Goal: Task Accomplishment & Management: Use online tool/utility

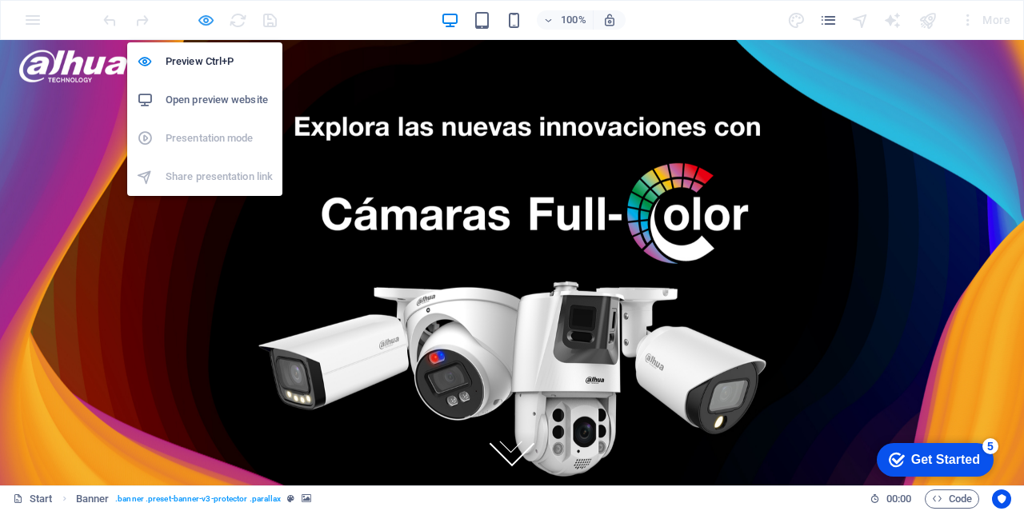
click at [197, 20] on icon "button" at bounding box center [206, 20] width 18 height 18
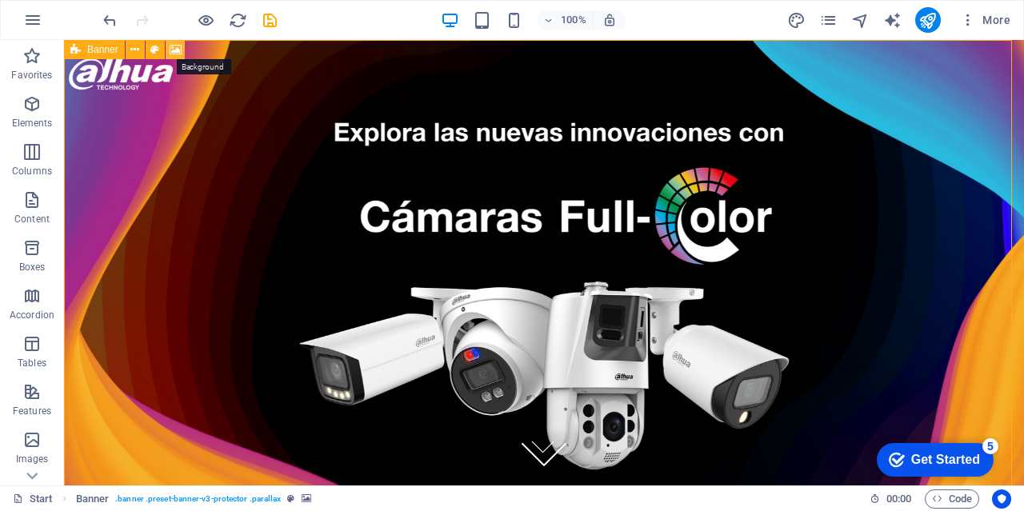
click at [173, 50] on icon at bounding box center [176, 50] width 12 height 17
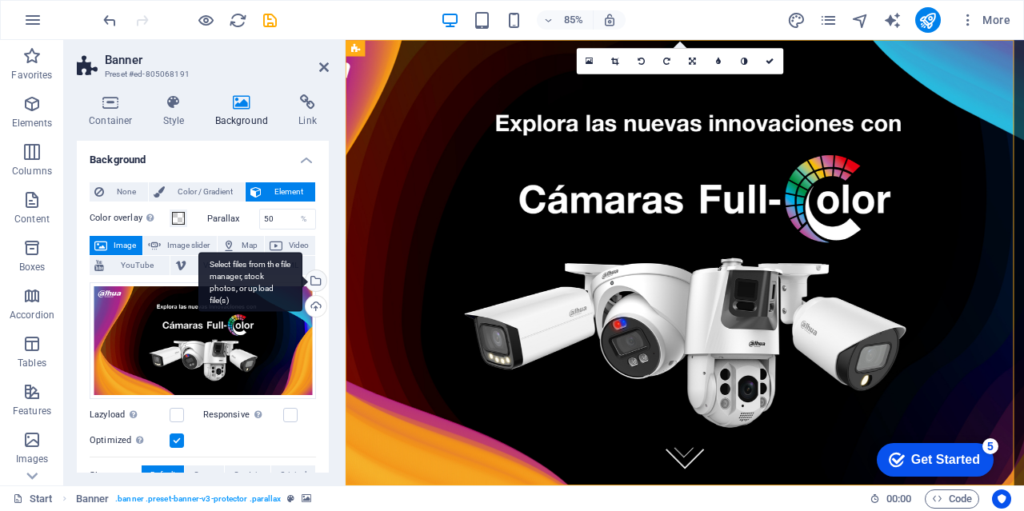
click at [311, 283] on div "Select files from the file manager, stock photos, or upload file(s)" at bounding box center [315, 283] width 24 height 24
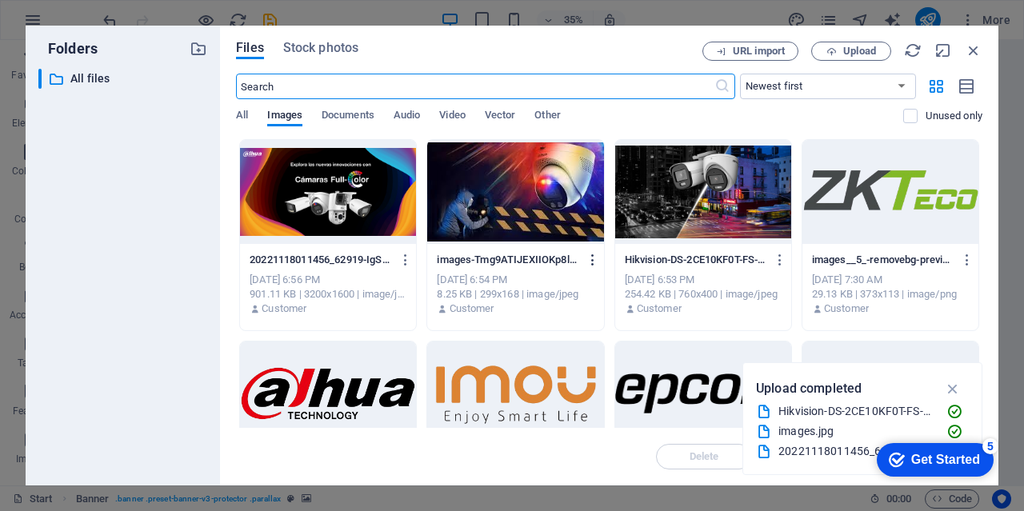
click at [593, 263] on icon "button" at bounding box center [593, 260] width 15 height 14
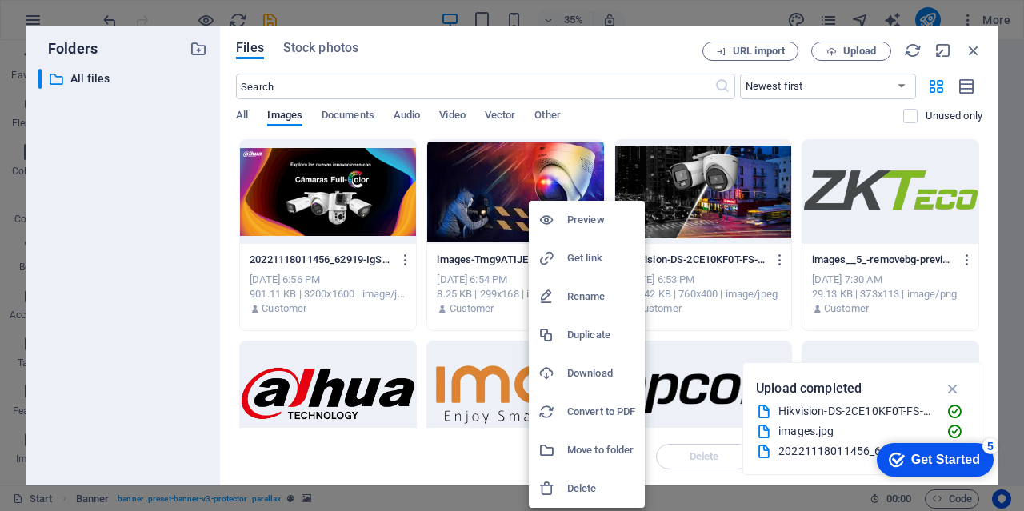
click at [581, 485] on h6 "Delete" at bounding box center [601, 488] width 68 height 19
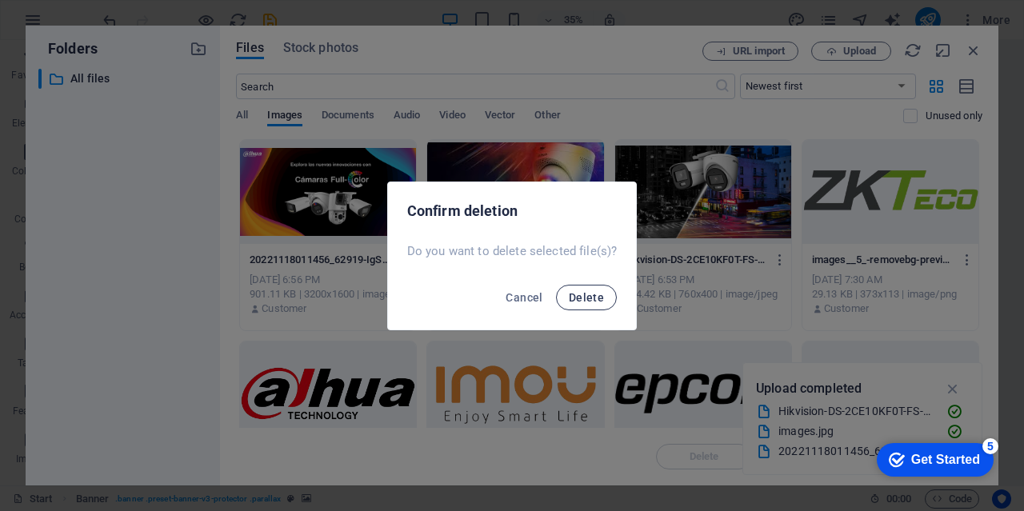
click at [583, 291] on span "Delete" at bounding box center [586, 297] width 35 height 13
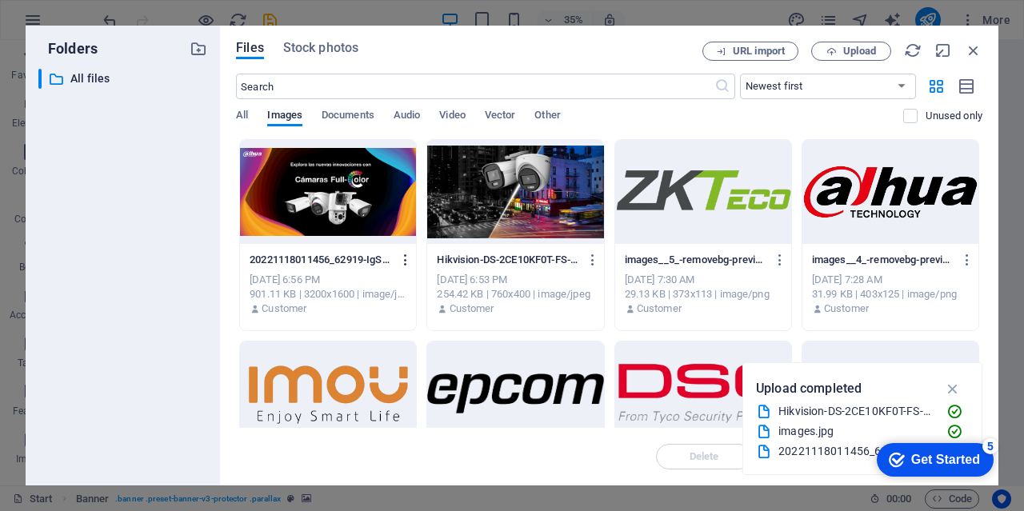
click at [402, 260] on icon "button" at bounding box center [406, 260] width 15 height 14
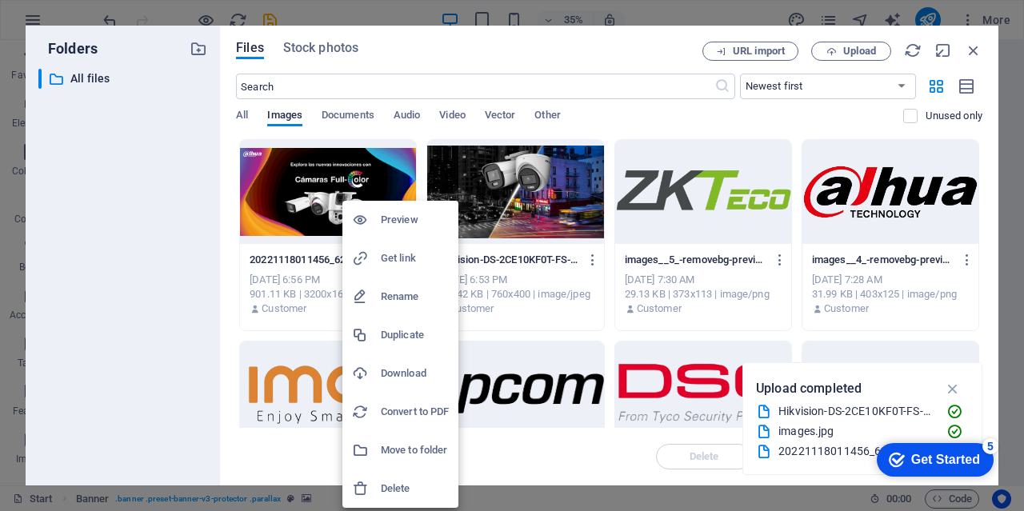
click at [411, 485] on h6 "Delete" at bounding box center [415, 488] width 68 height 19
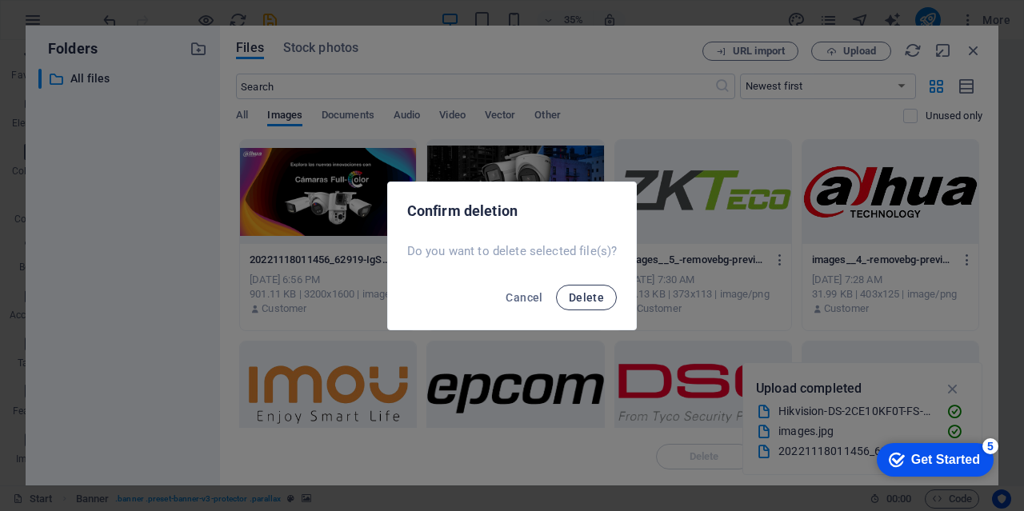
click at [595, 285] on button "Delete" at bounding box center [586, 298] width 61 height 26
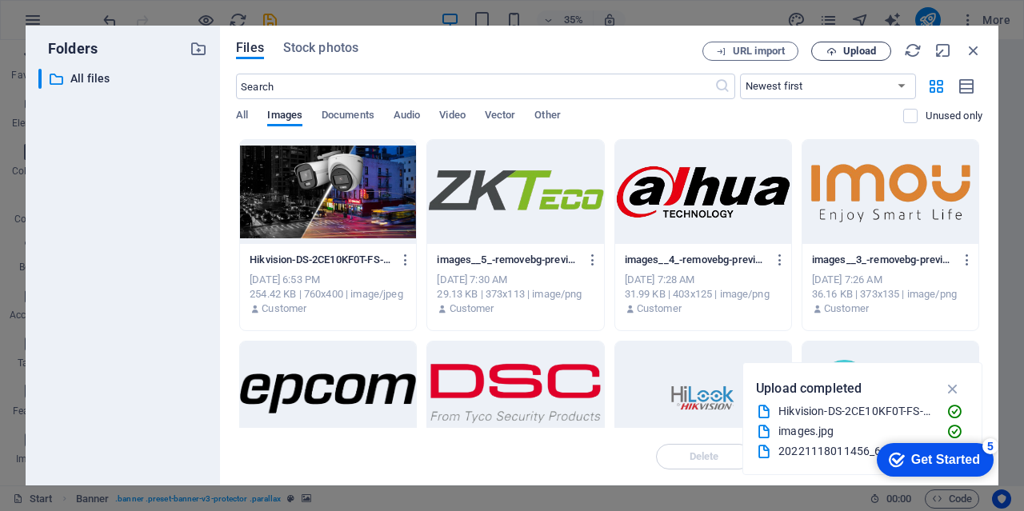
click at [862, 54] on span "Upload" at bounding box center [860, 51] width 33 height 10
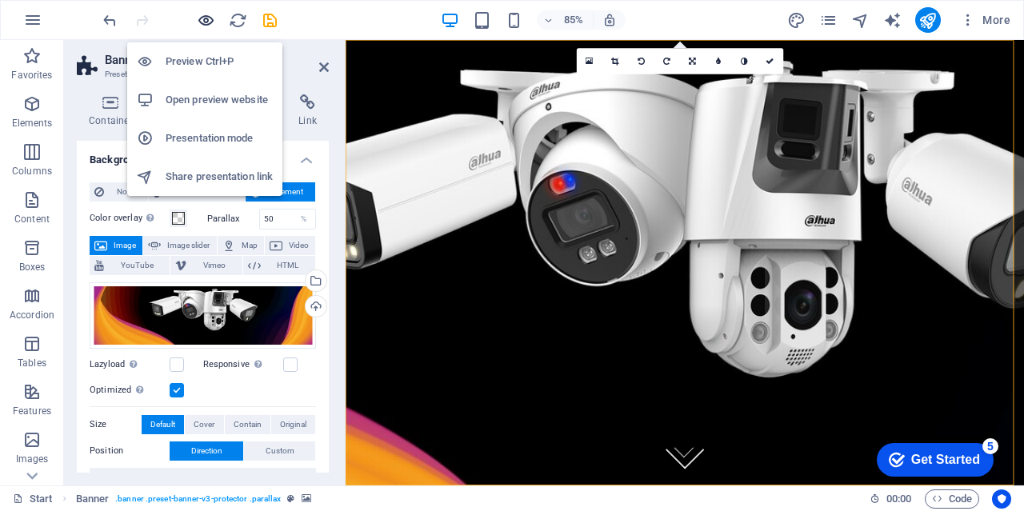
click at [211, 22] on icon "button" at bounding box center [206, 20] width 18 height 18
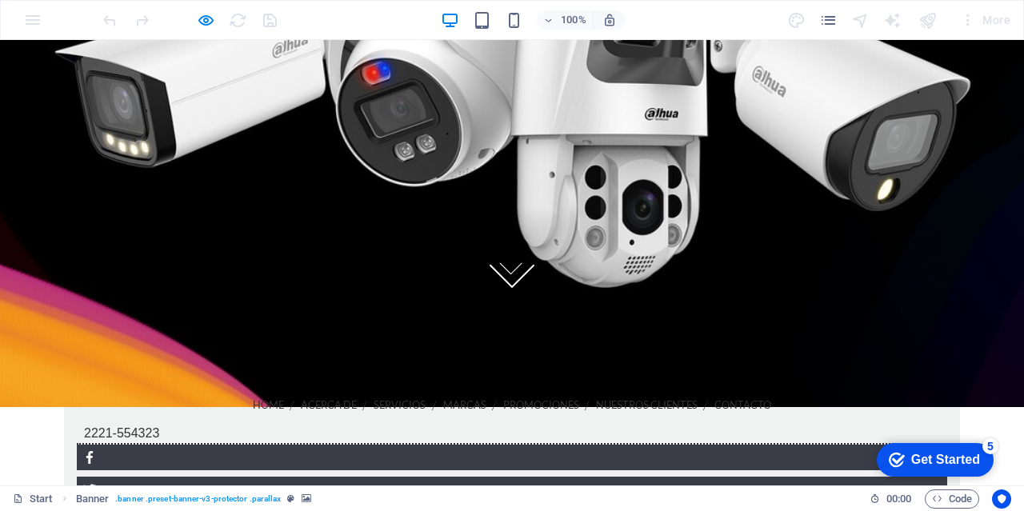
scroll to position [80, 0]
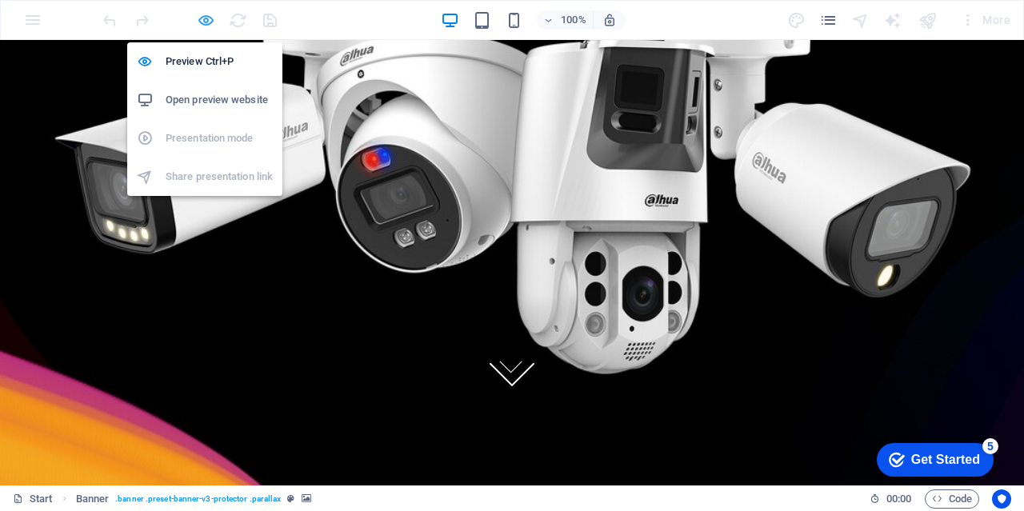
click at [206, 22] on icon "button" at bounding box center [206, 20] width 18 height 18
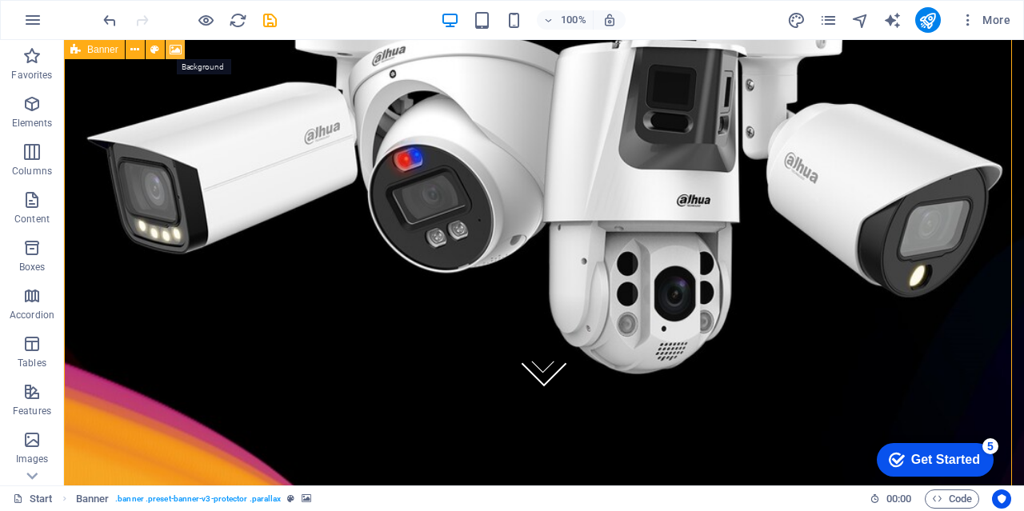
click at [178, 51] on icon at bounding box center [176, 50] width 12 height 17
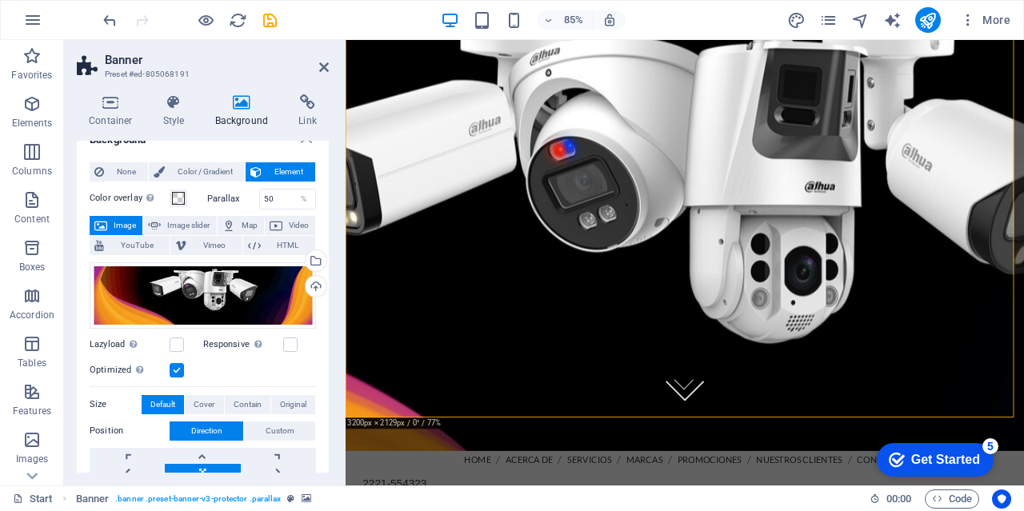
scroll to position [0, 0]
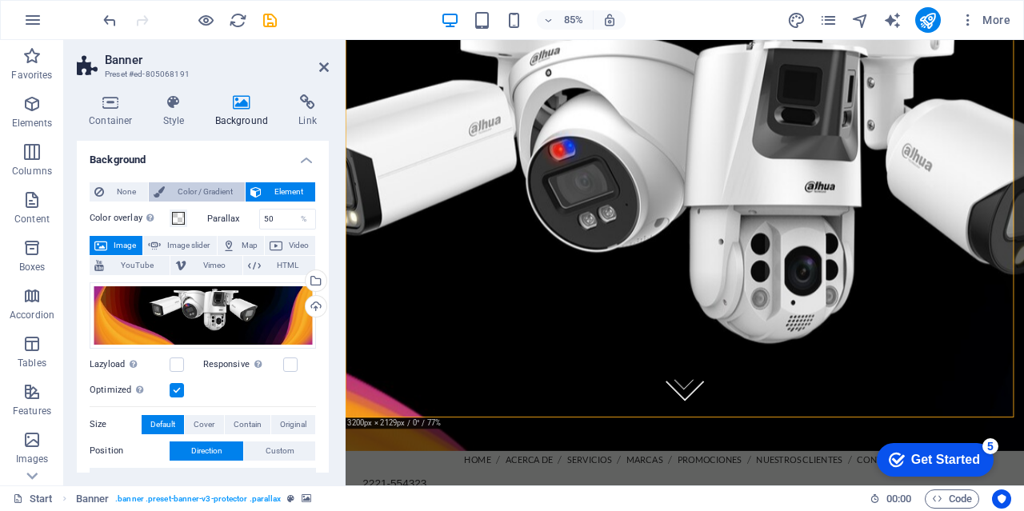
click at [180, 190] on span "Color / Gradient" at bounding box center [205, 191] width 70 height 19
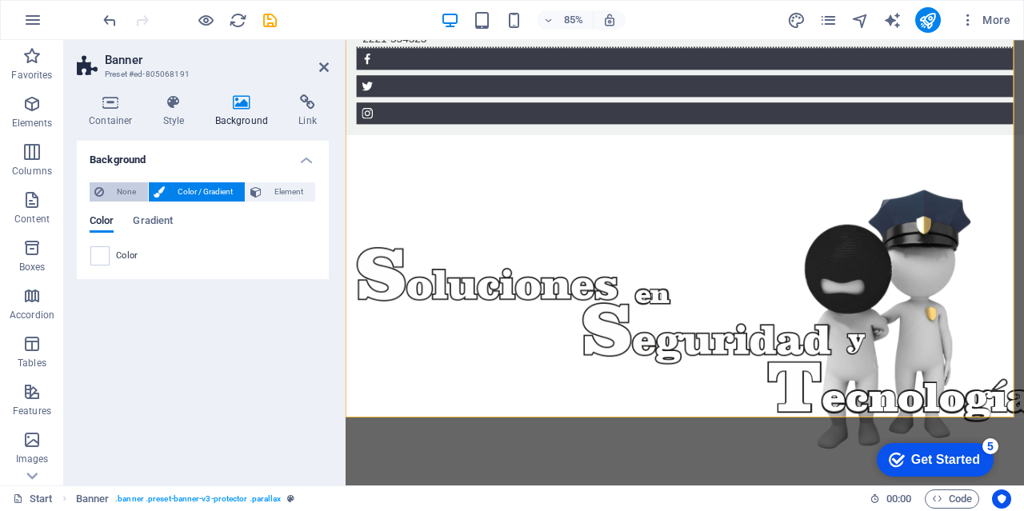
click at [126, 190] on span "None" at bounding box center [126, 191] width 34 height 19
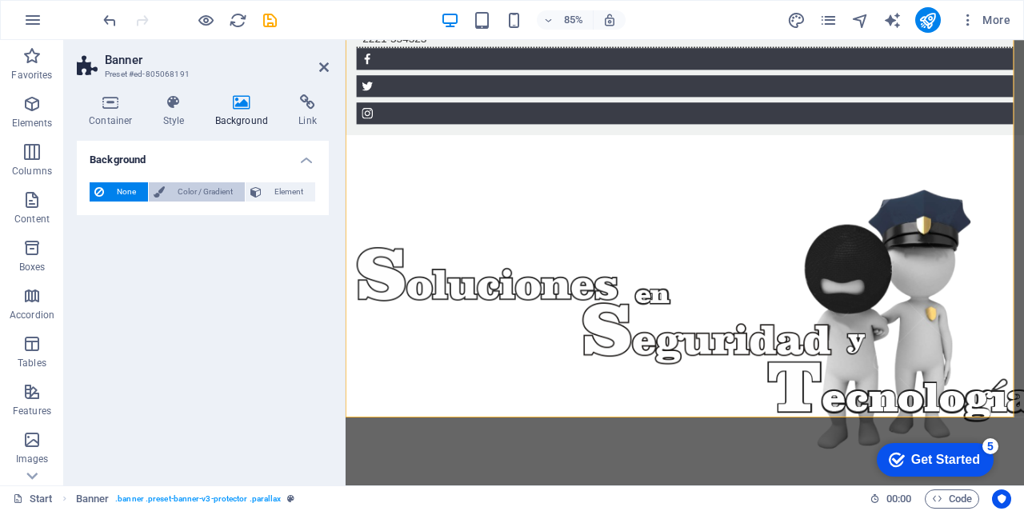
click at [196, 190] on span "Color / Gradient" at bounding box center [205, 191] width 70 height 19
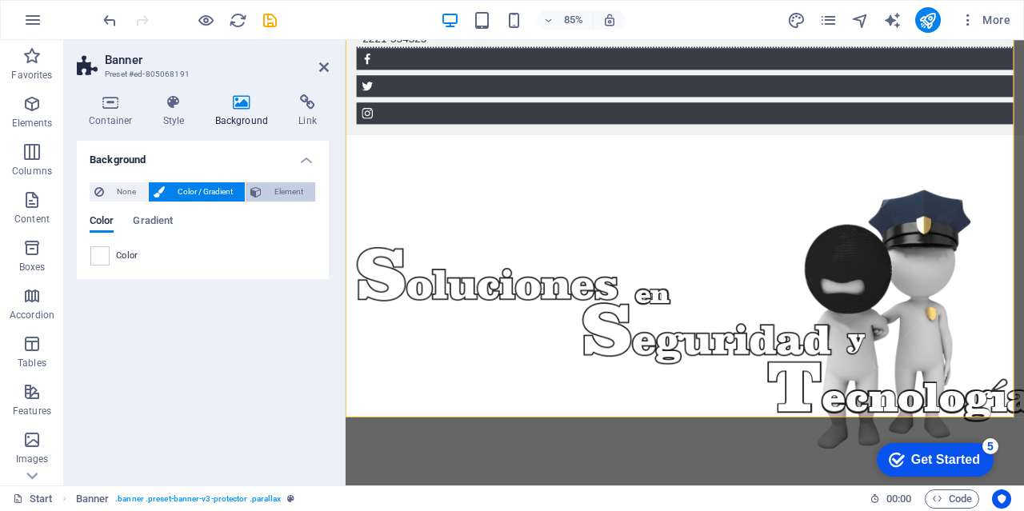
click at [286, 190] on span "Element" at bounding box center [289, 191] width 44 height 19
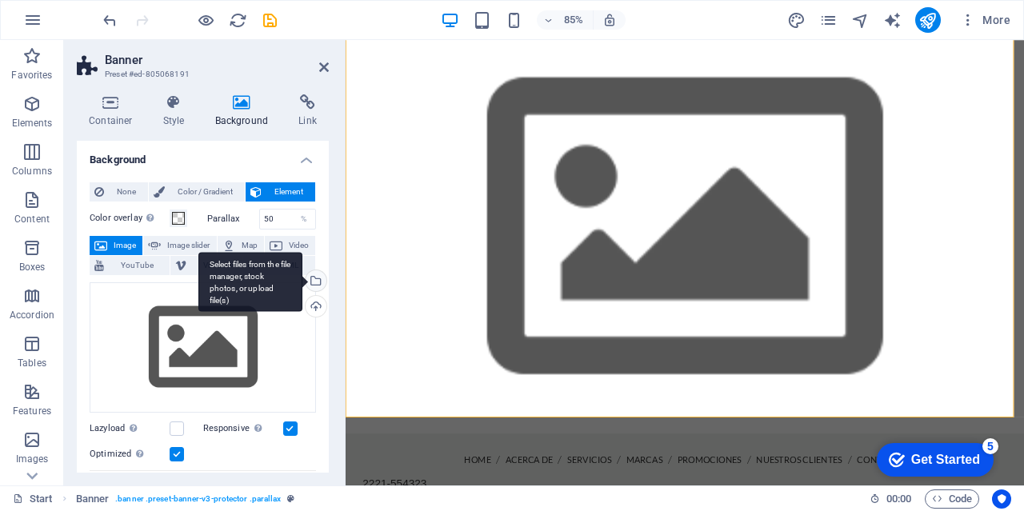
click at [303, 279] on div "Select files from the file manager, stock photos, or upload file(s)" at bounding box center [250, 282] width 104 height 60
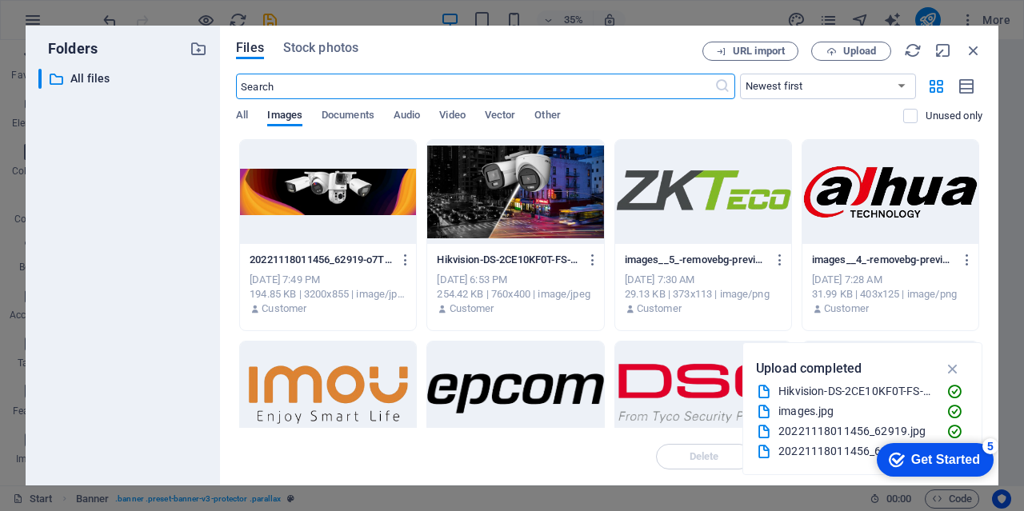
click at [370, 190] on div at bounding box center [328, 192] width 176 height 104
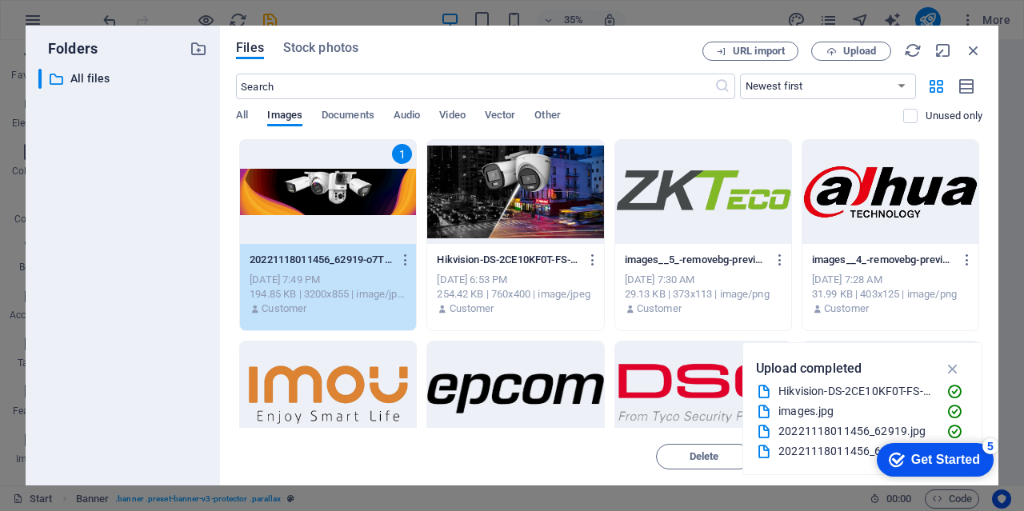
click at [370, 190] on div "1" at bounding box center [328, 192] width 176 height 104
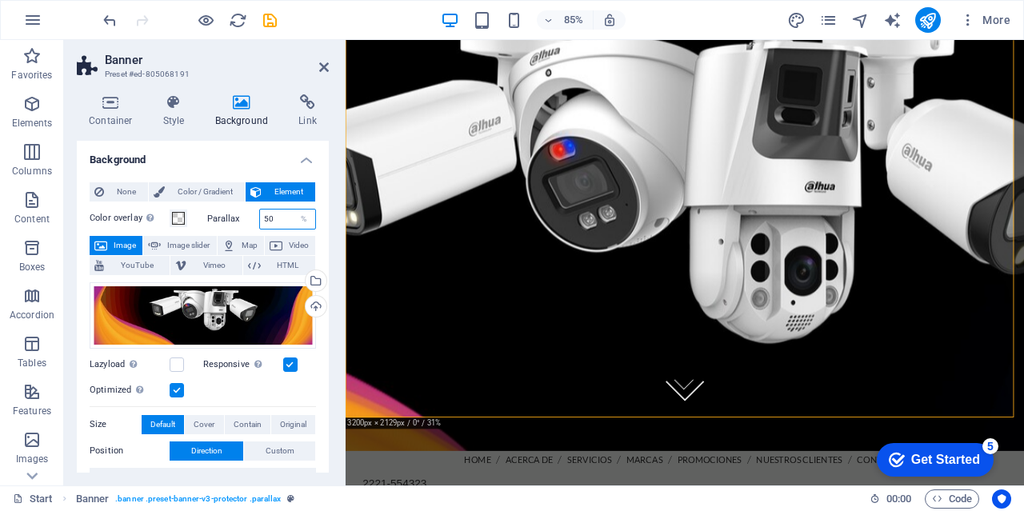
click at [287, 215] on input "50" at bounding box center [288, 219] width 56 height 19
drag, startPoint x: 287, startPoint y: 215, endPoint x: 259, endPoint y: 223, distance: 29.1
click at [260, 223] on input "50" at bounding box center [288, 219] width 56 height 19
type input "100"
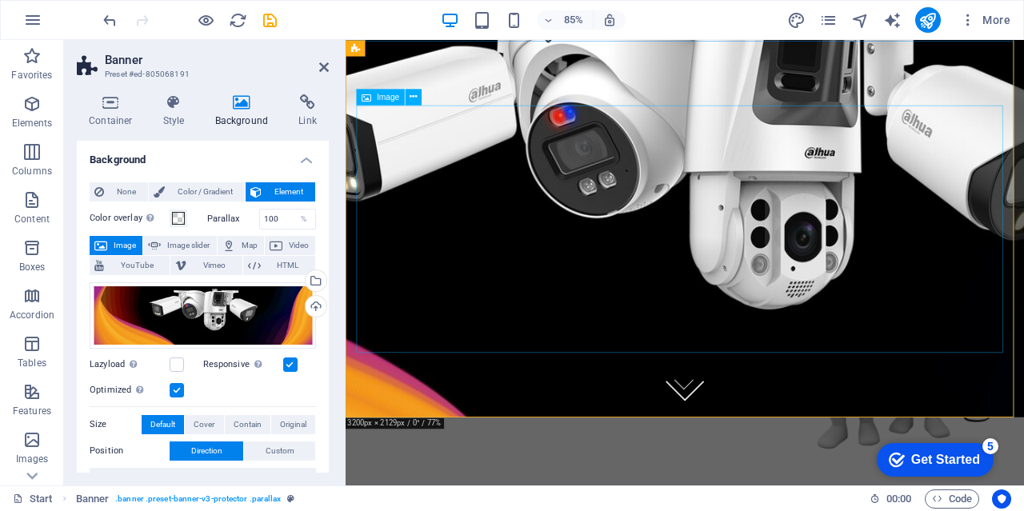
click at [824, 261] on figure at bounding box center [745, 369] width 773 height 306
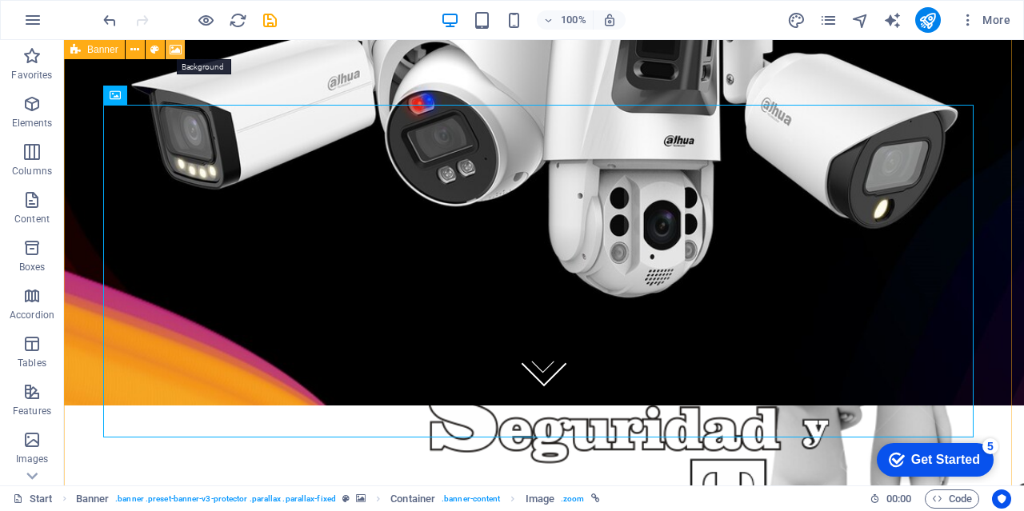
click at [174, 47] on icon at bounding box center [176, 50] width 12 height 17
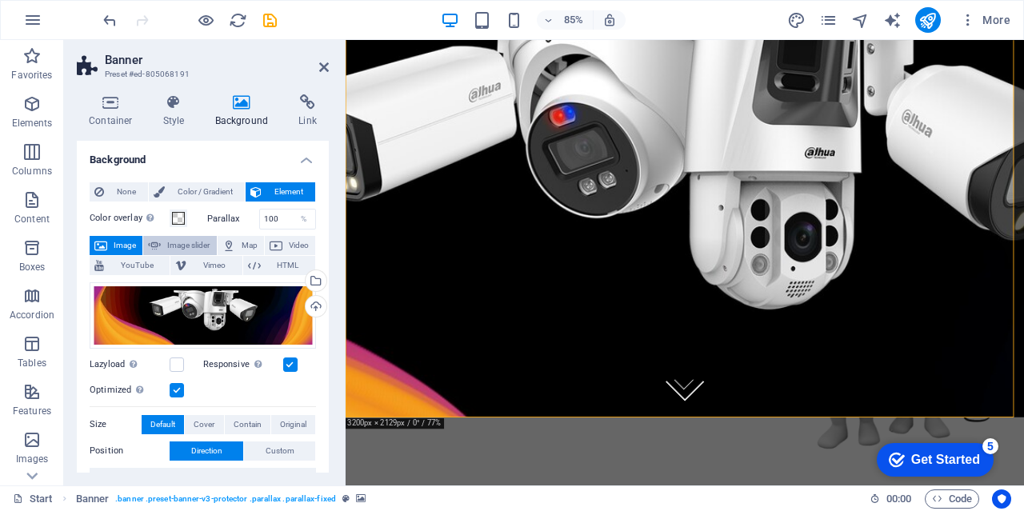
click at [194, 240] on span "Image slider" at bounding box center [189, 245] width 46 height 19
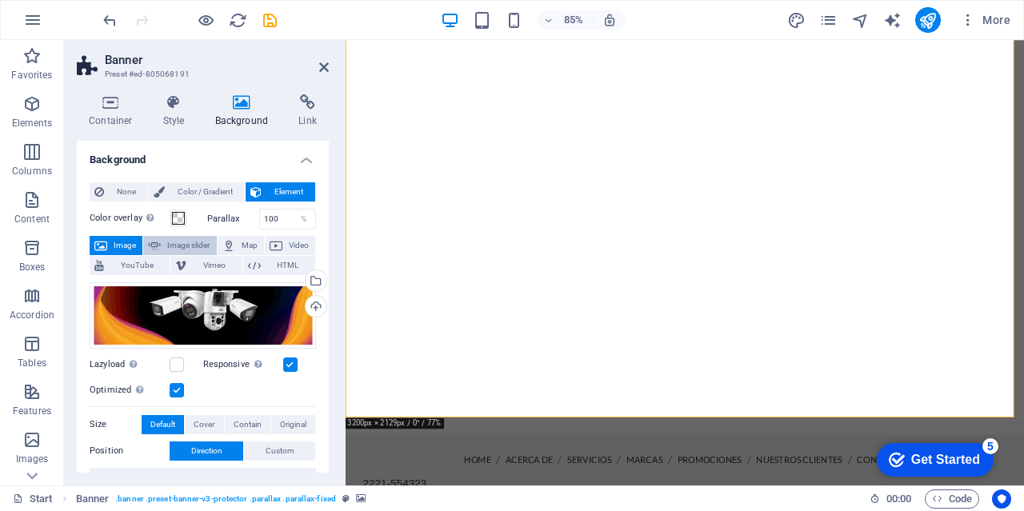
select select "ms"
select select "s"
select select "progressive"
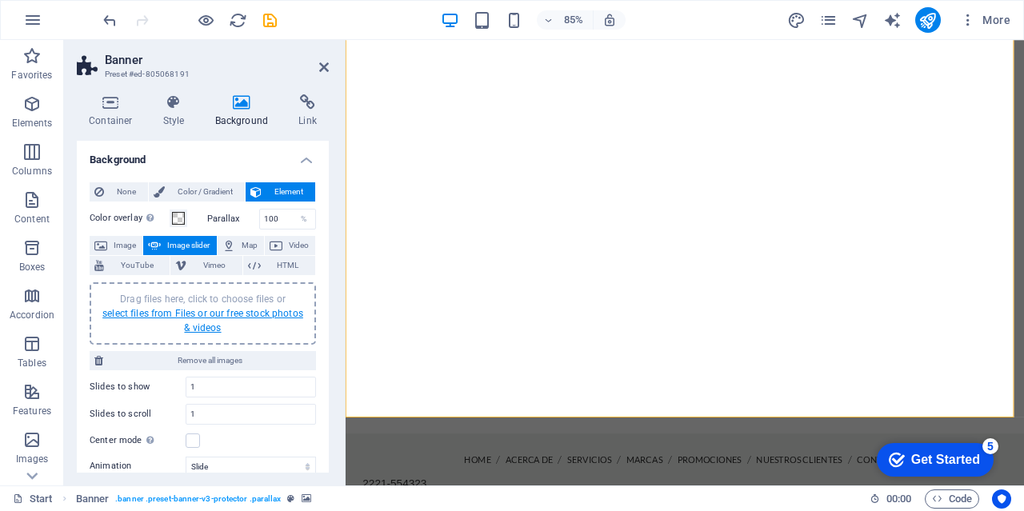
click at [203, 314] on link "select files from Files or our free stock photos & videos" at bounding box center [202, 321] width 201 height 26
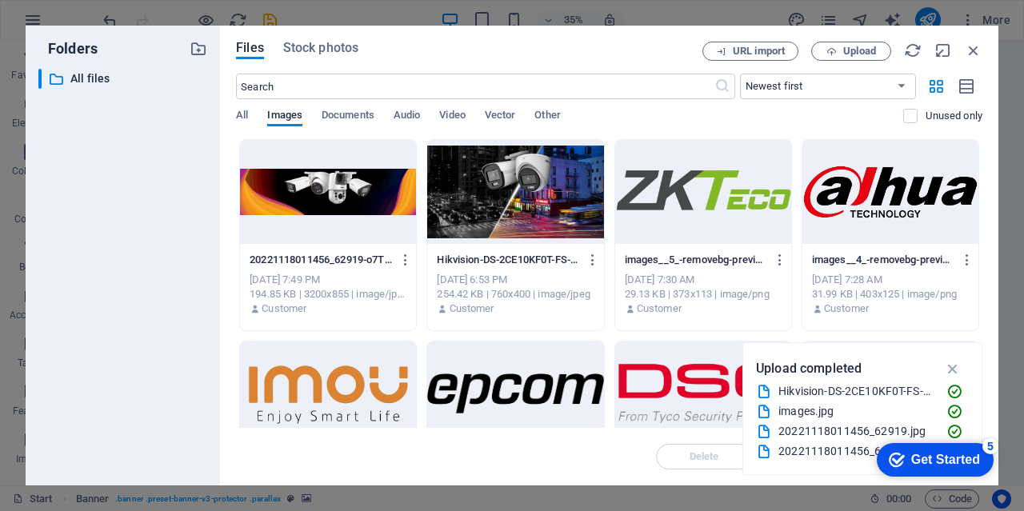
click at [319, 188] on div at bounding box center [328, 192] width 176 height 104
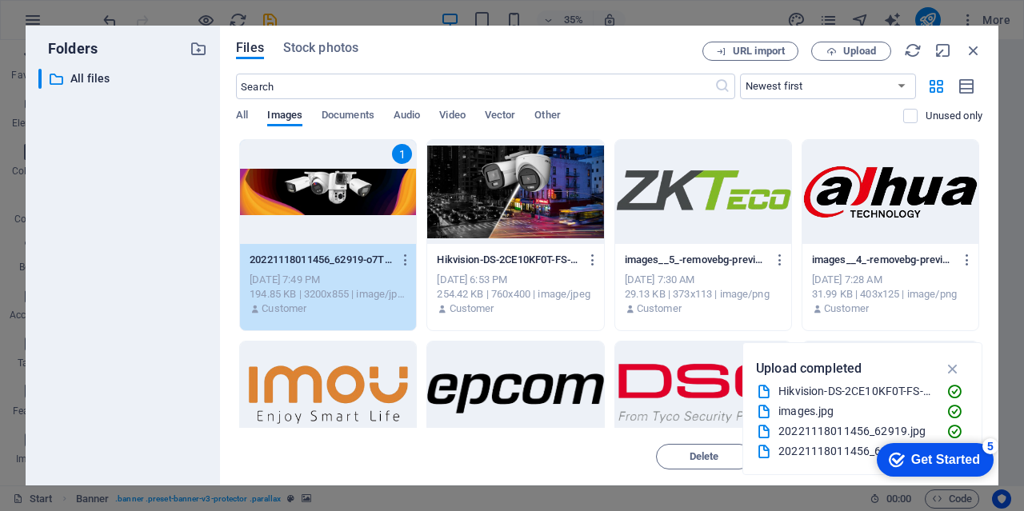
click at [319, 188] on div "1" at bounding box center [328, 192] width 176 height 104
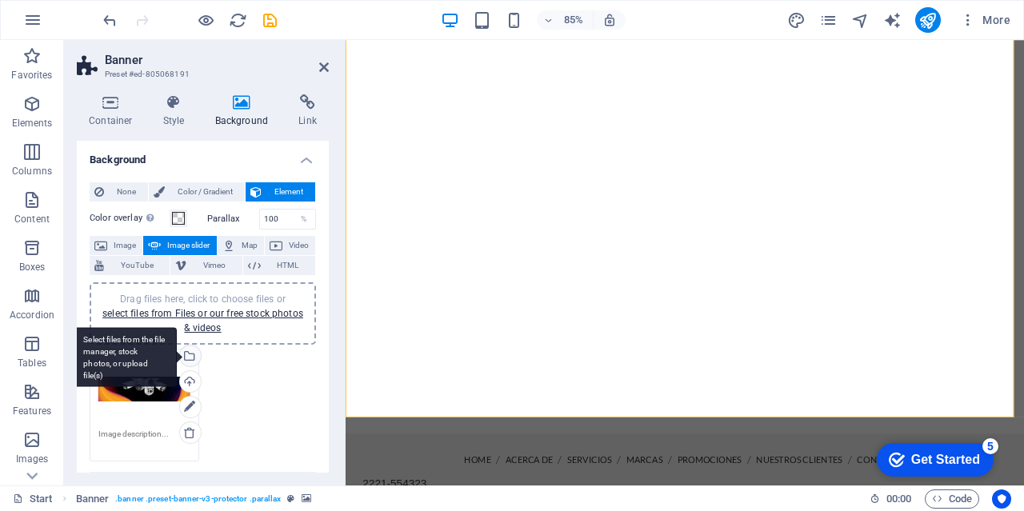
click at [190, 354] on div "Select files from the file manager, stock photos, or upload file(s)" at bounding box center [189, 358] width 24 height 24
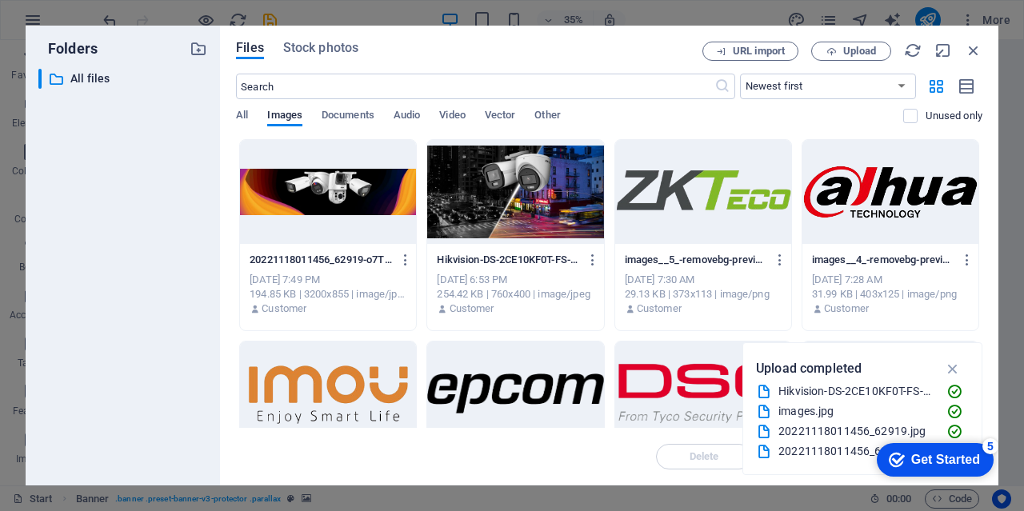
click at [527, 204] on div at bounding box center [515, 192] width 176 height 104
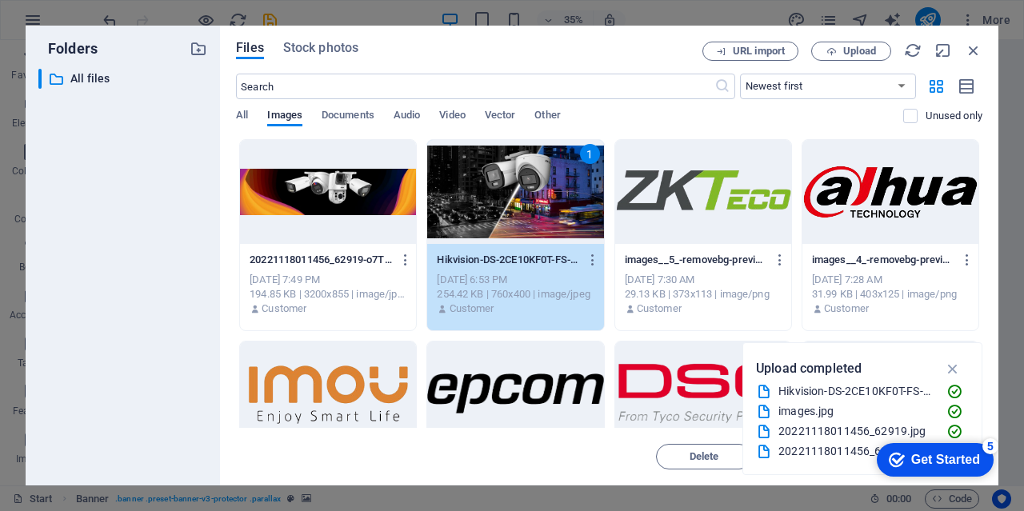
drag, startPoint x: 527, startPoint y: 204, endPoint x: 211, endPoint y: 191, distance: 316.4
click at [527, 204] on div "1" at bounding box center [515, 192] width 176 height 104
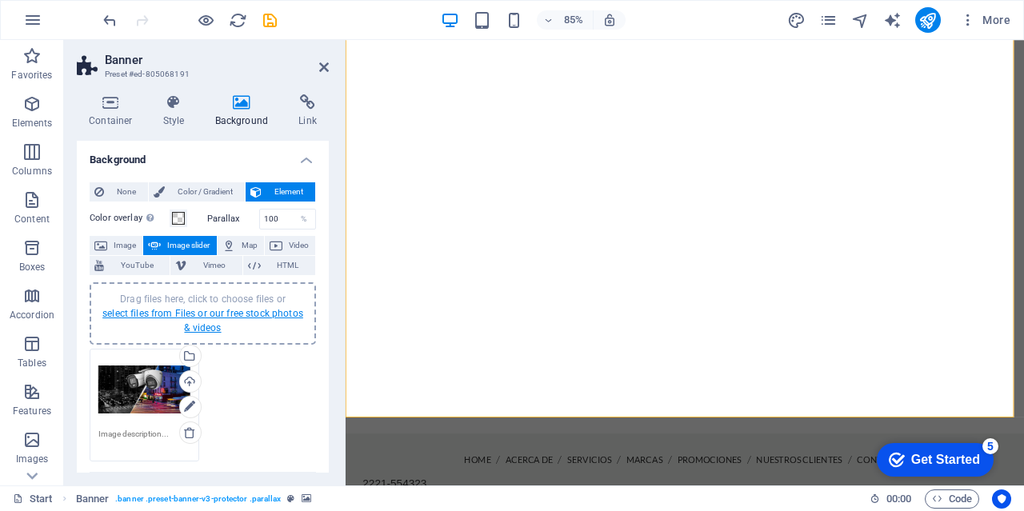
click at [211, 316] on link "select files from Files or our free stock photos & videos" at bounding box center [202, 321] width 201 height 26
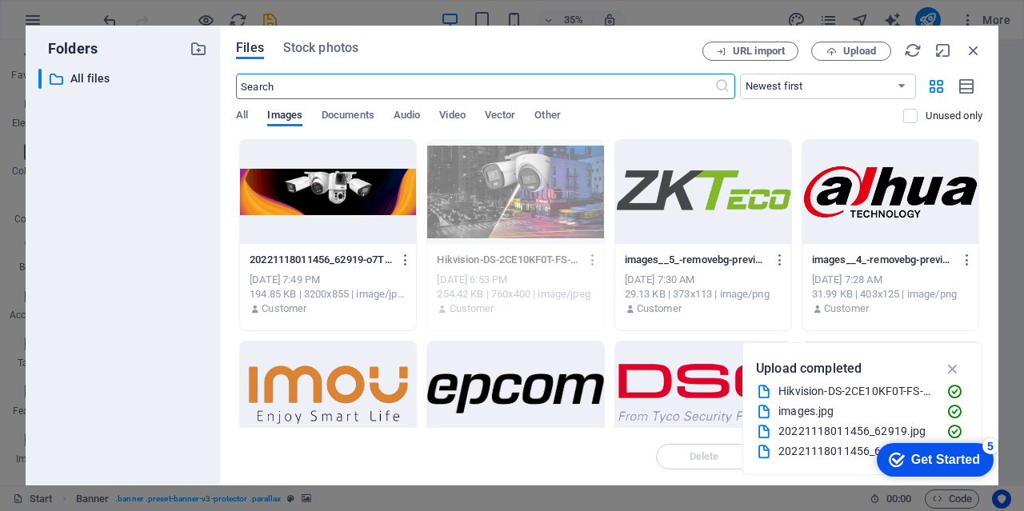
click at [383, 196] on div at bounding box center [328, 192] width 176 height 104
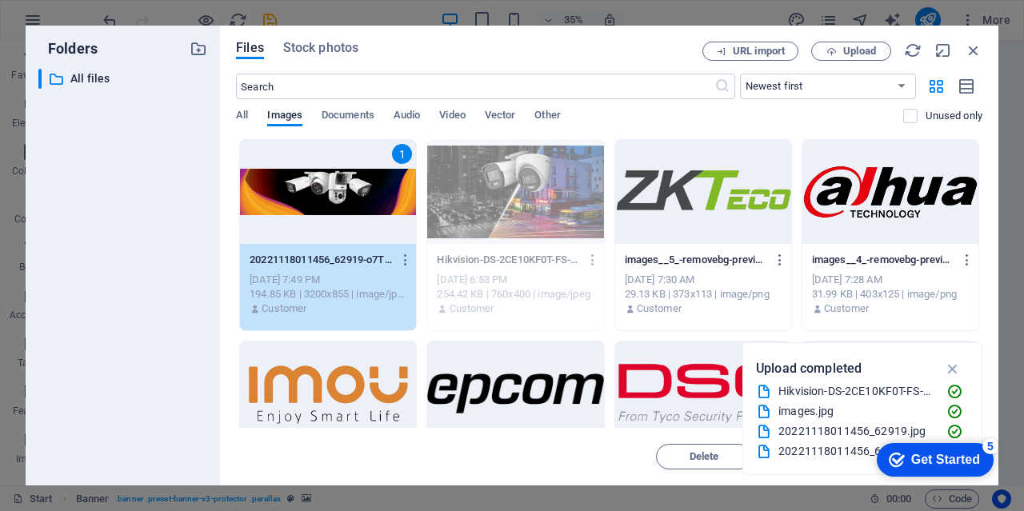
click at [383, 196] on div "1" at bounding box center [328, 192] width 176 height 104
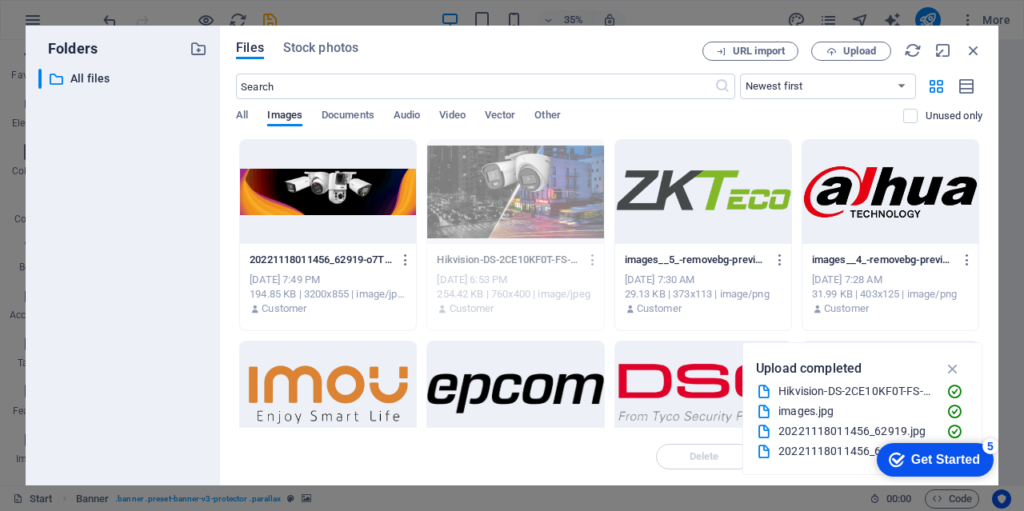
click at [383, 196] on div at bounding box center [328, 192] width 176 height 104
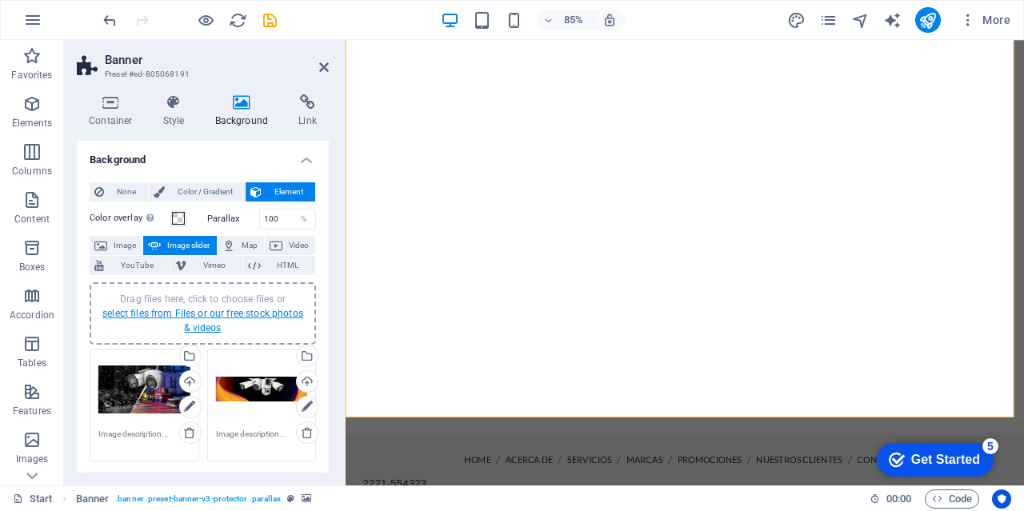
click at [151, 314] on link "select files from Files or our free stock photos & videos" at bounding box center [202, 321] width 201 height 26
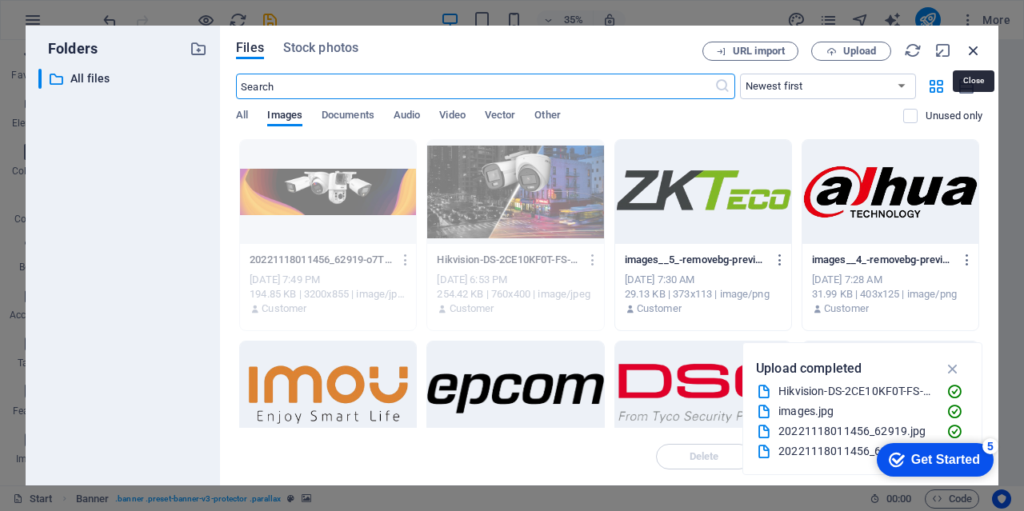
drag, startPoint x: 970, startPoint y: 50, endPoint x: 735, endPoint y: 4, distance: 239.7
click at [970, 50] on icon "button" at bounding box center [974, 51] width 18 height 18
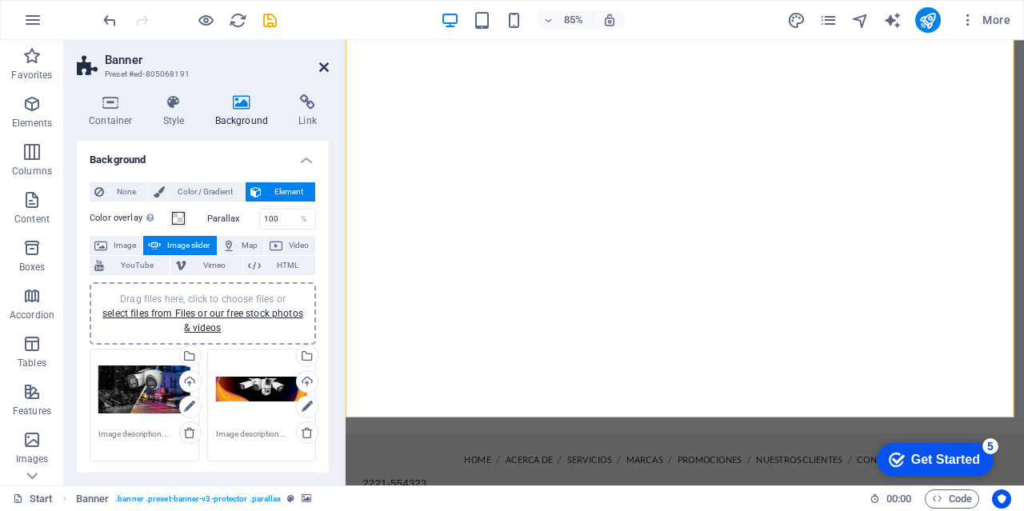
click at [327, 72] on icon at bounding box center [324, 67] width 10 height 13
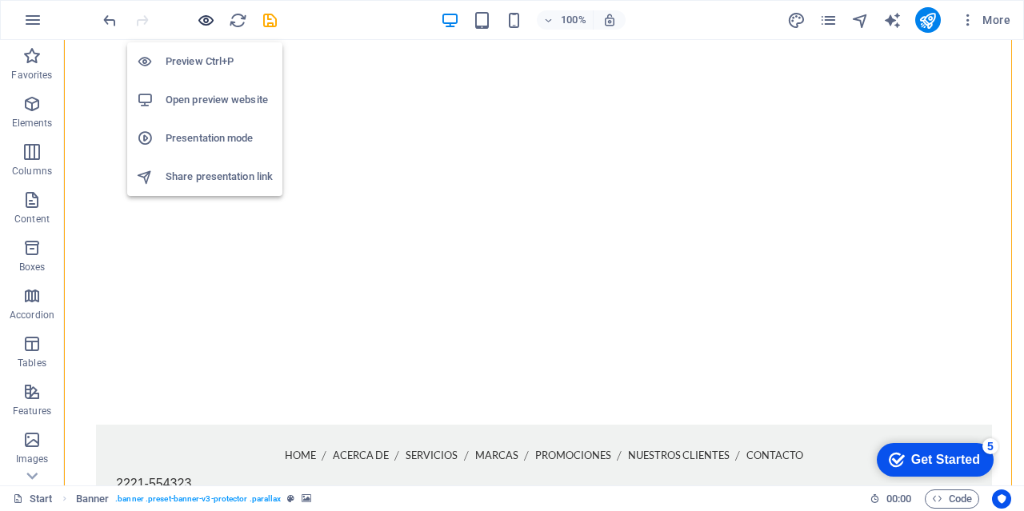
click at [202, 22] on icon "button" at bounding box center [206, 20] width 18 height 18
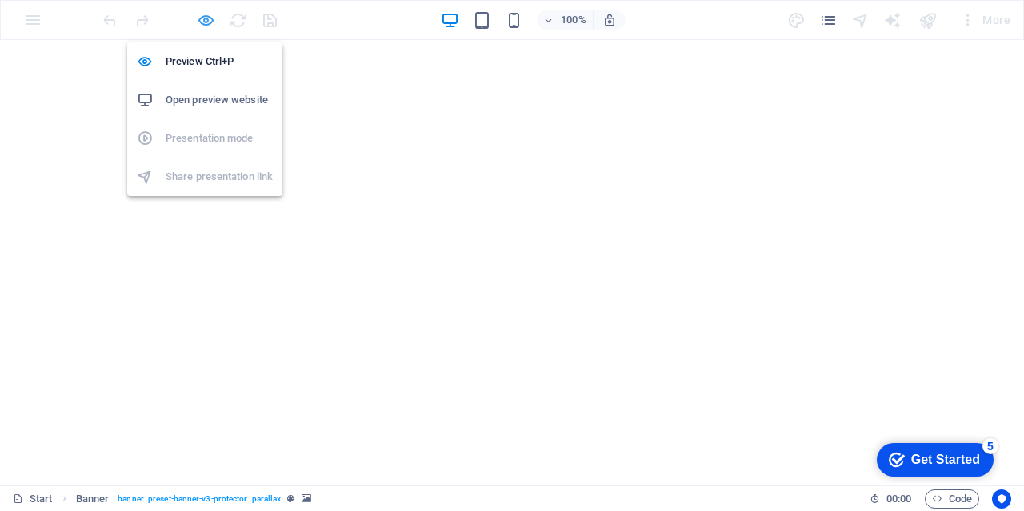
click at [210, 19] on icon "button" at bounding box center [206, 20] width 18 height 18
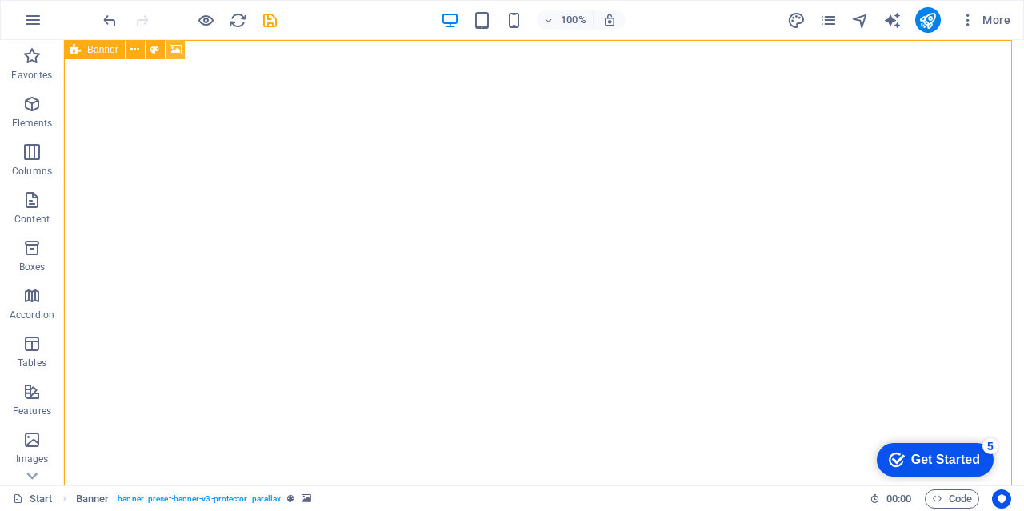
click at [171, 45] on icon at bounding box center [176, 50] width 12 height 17
select select "ms"
select select "s"
select select "progressive"
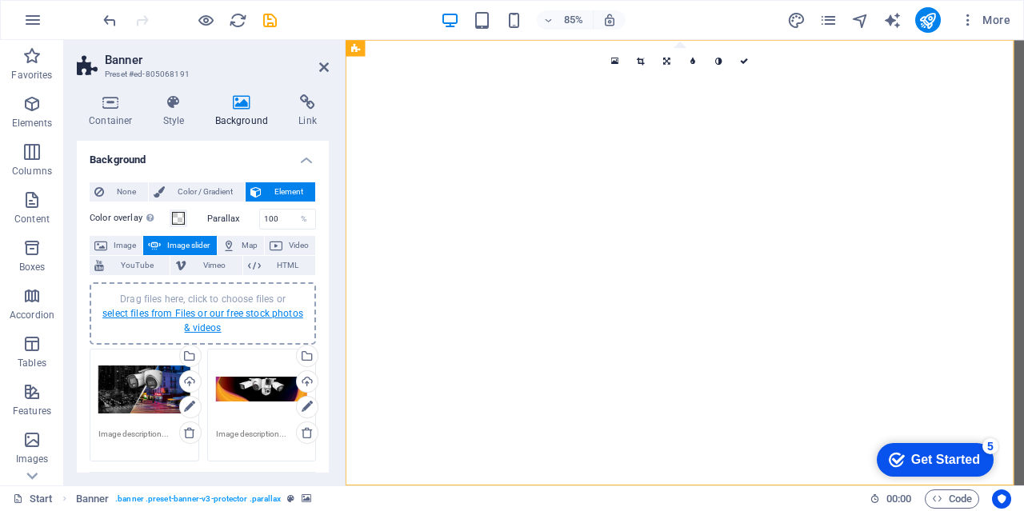
click at [169, 310] on link "select files from Files or our free stock photos & videos" at bounding box center [202, 321] width 201 height 26
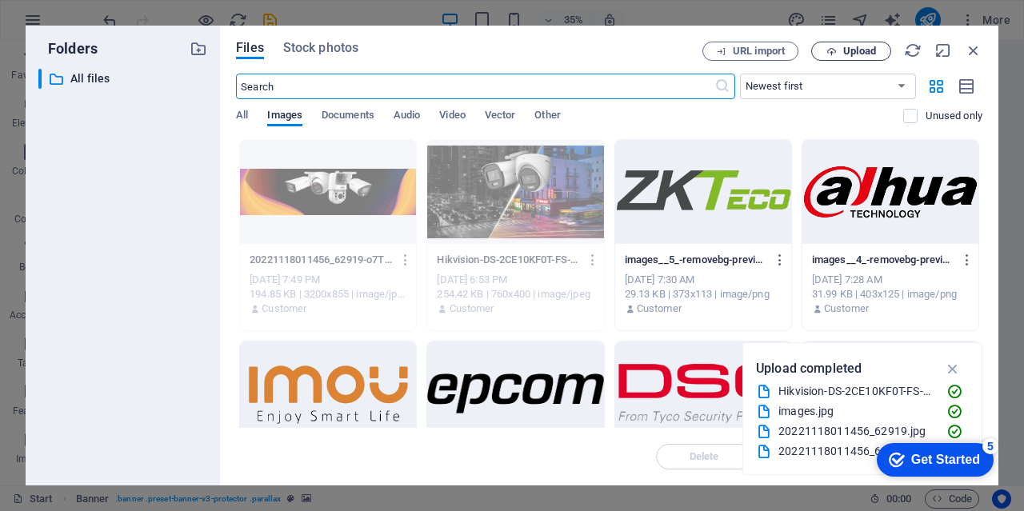
click at [865, 52] on span "Upload" at bounding box center [860, 51] width 33 height 10
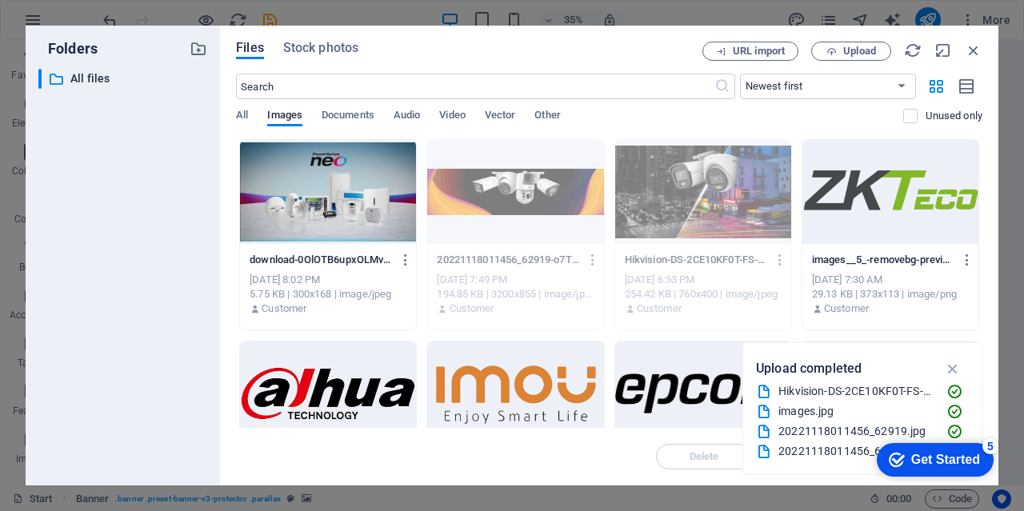
click at [306, 183] on div at bounding box center [328, 192] width 176 height 104
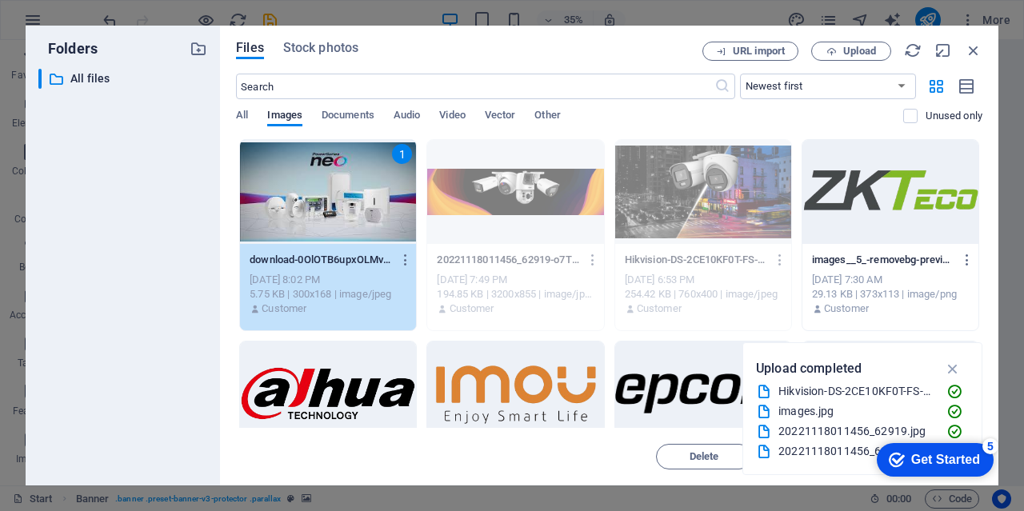
click at [930, 459] on div "Get Started" at bounding box center [946, 460] width 69 height 14
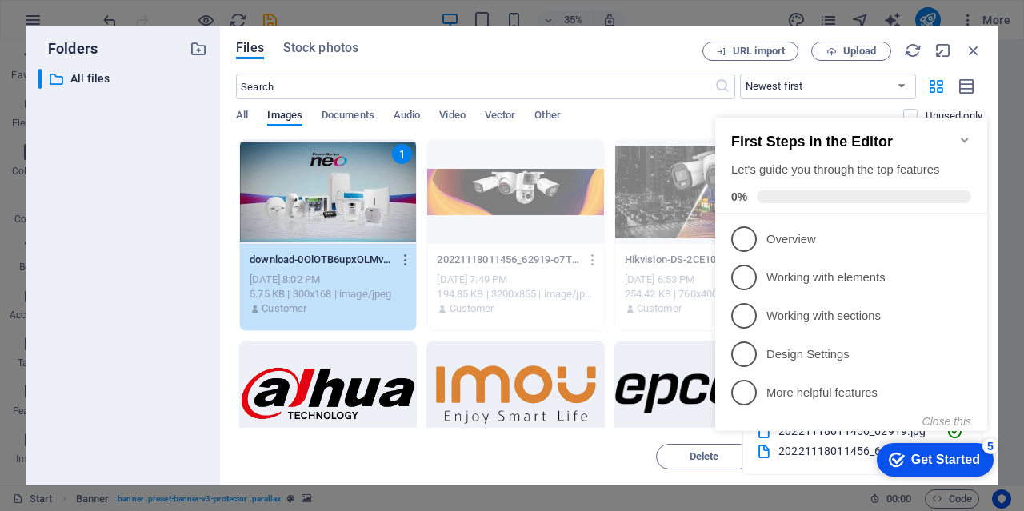
click at [924, 454] on div "Get Started" at bounding box center [946, 460] width 69 height 14
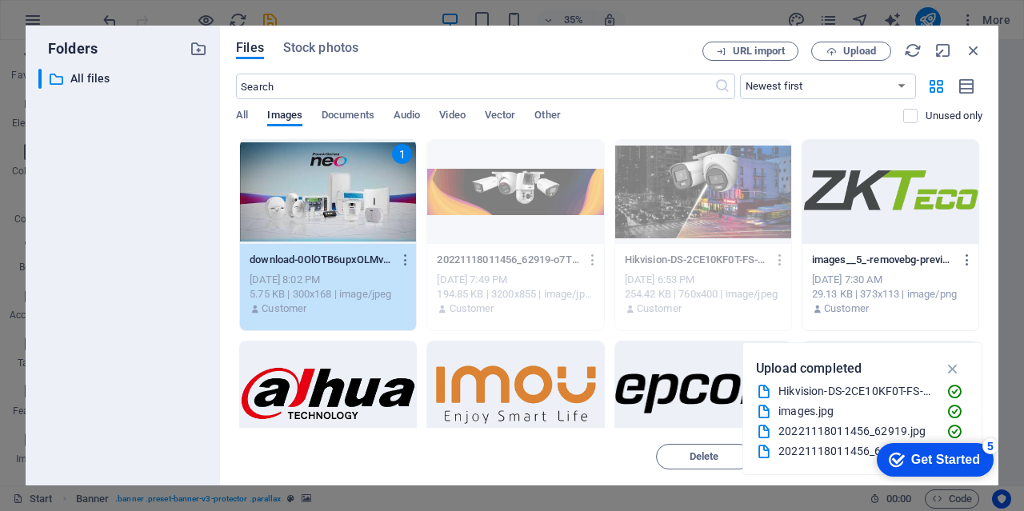
click at [322, 191] on div "1" at bounding box center [328, 192] width 176 height 104
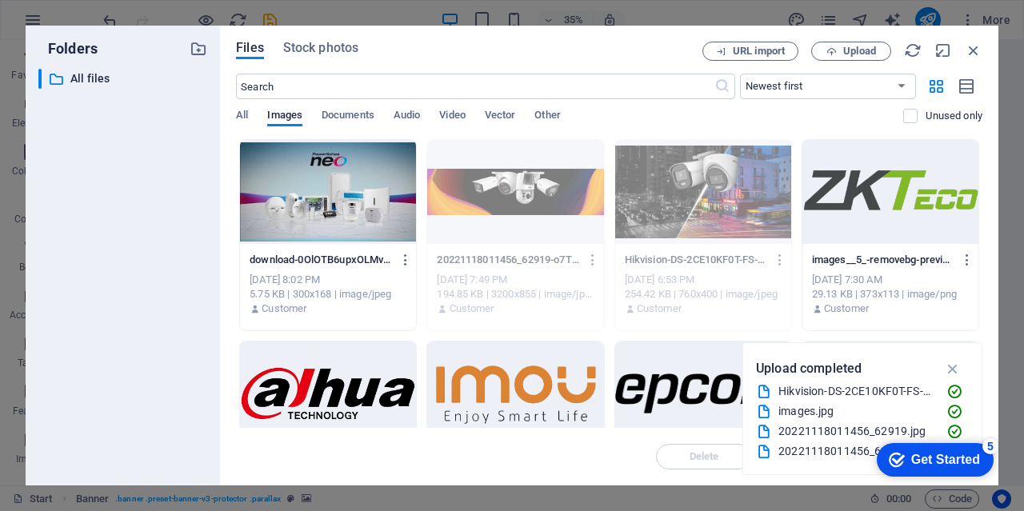
click at [322, 191] on div at bounding box center [328, 192] width 176 height 104
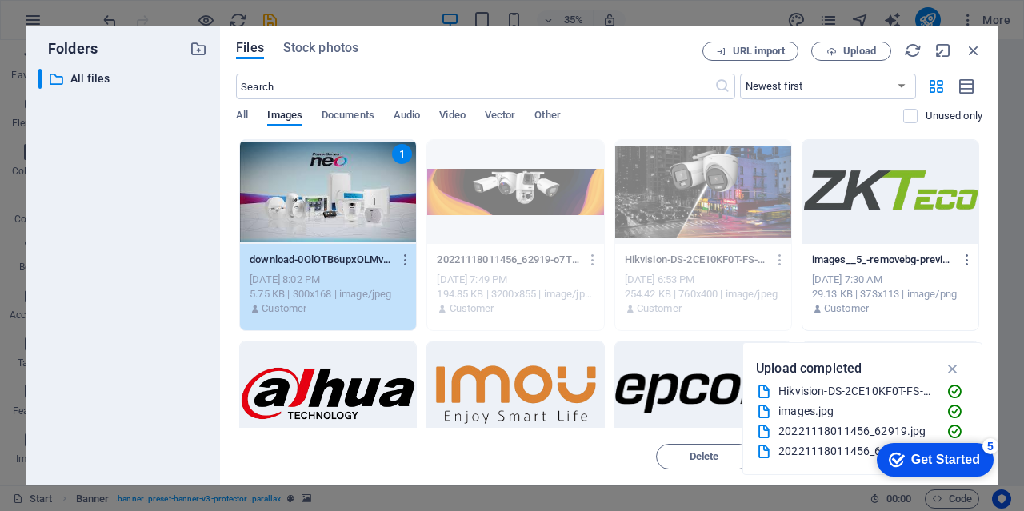
click at [322, 191] on div "1" at bounding box center [328, 192] width 176 height 104
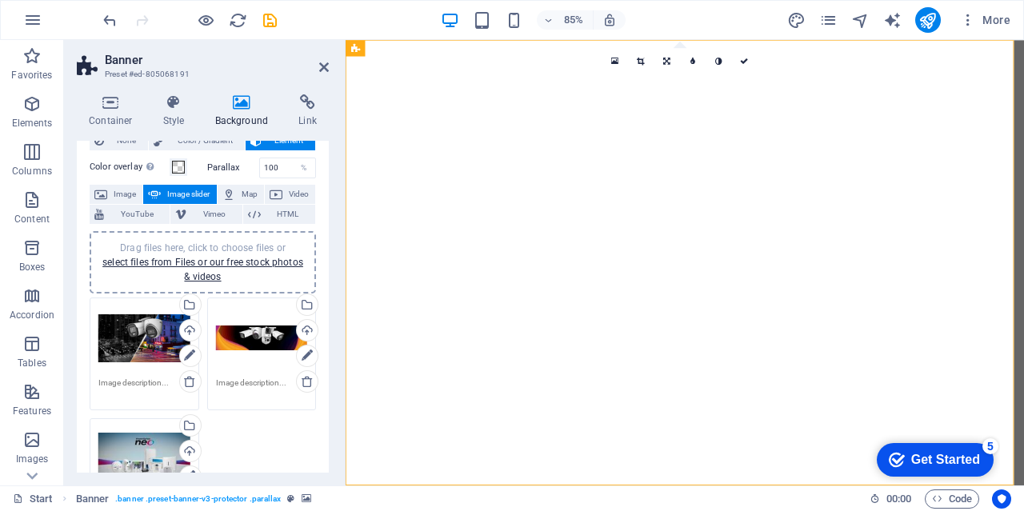
scroll to position [80, 0]
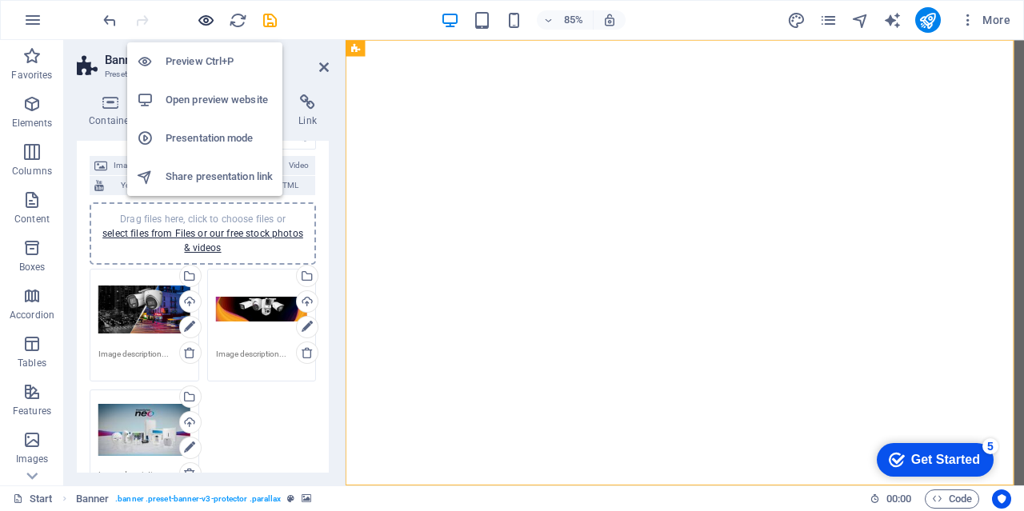
click at [210, 18] on icon "button" at bounding box center [206, 20] width 18 height 18
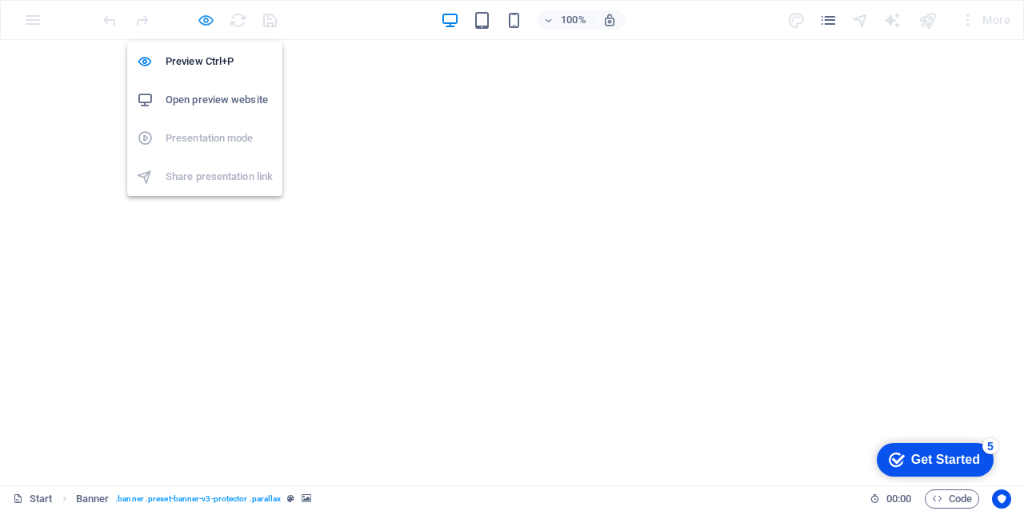
click at [206, 18] on icon "button" at bounding box center [206, 20] width 18 height 18
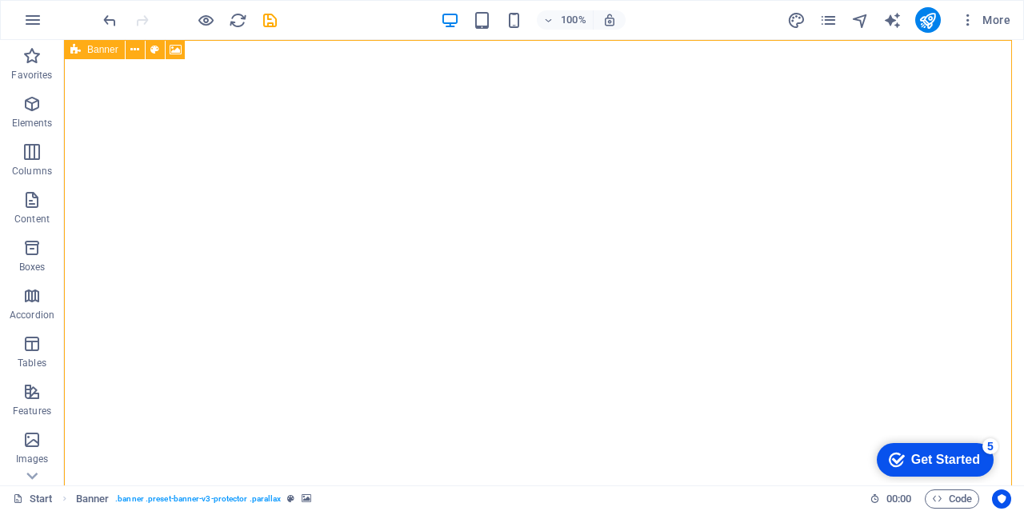
click at [185, 47] on div "Banner" at bounding box center [129, 50] width 131 height 20
click at [181, 50] on icon at bounding box center [176, 50] width 12 height 17
select select "ms"
select select "s"
select select "progressive"
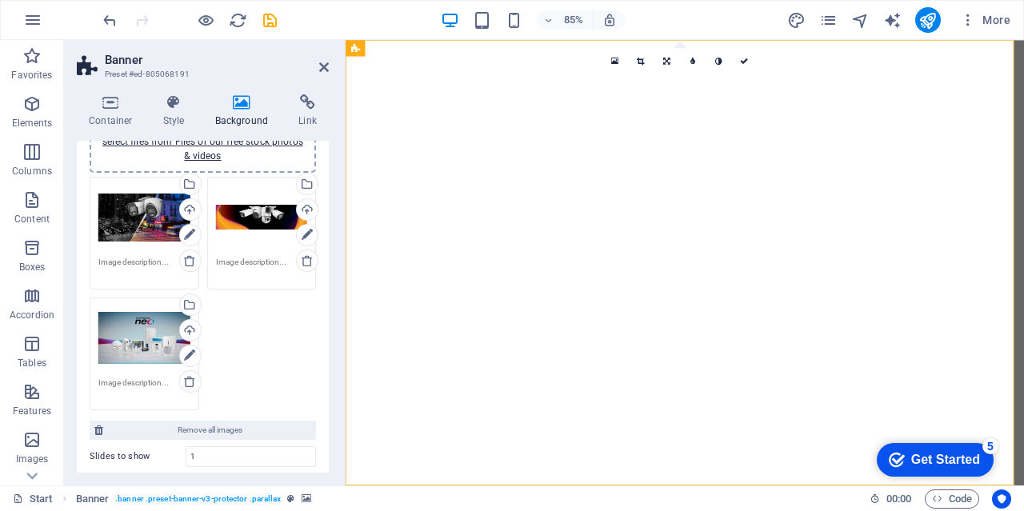
scroll to position [240, 0]
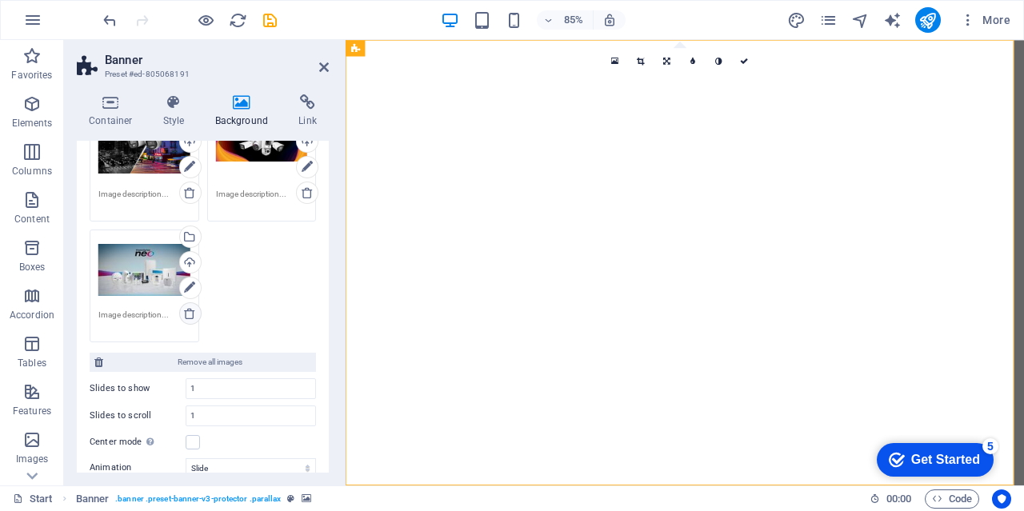
click at [186, 315] on icon at bounding box center [189, 313] width 13 height 13
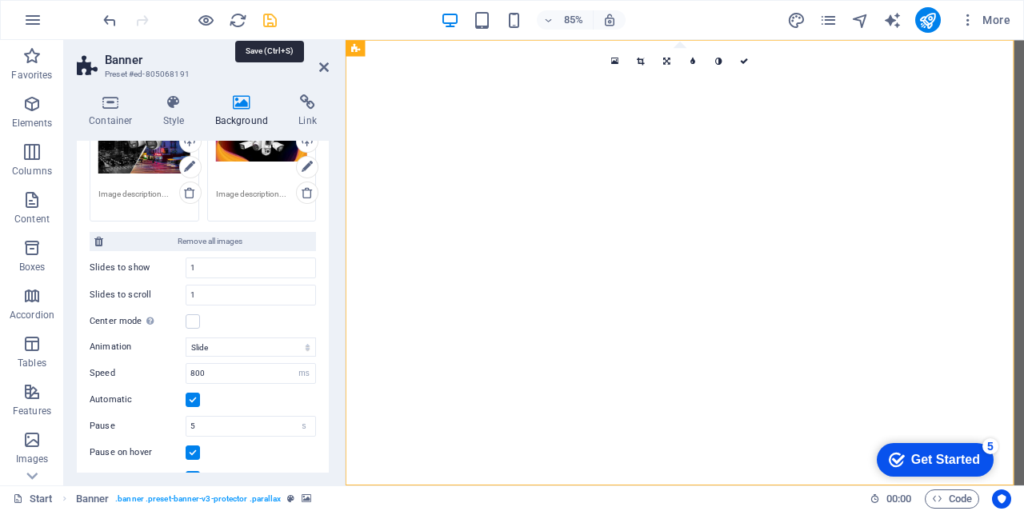
click at [265, 18] on icon "save" at bounding box center [270, 20] width 18 height 18
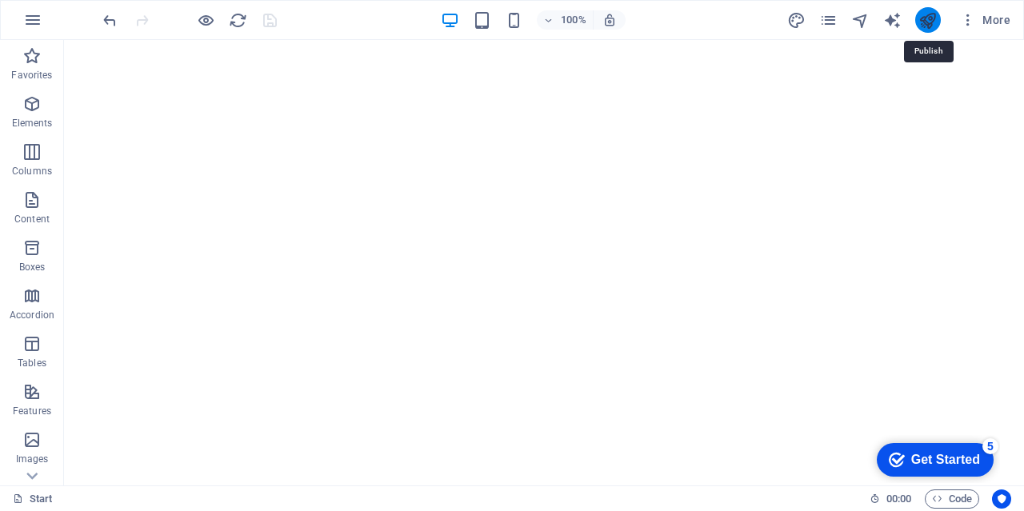
click at [924, 22] on icon "publish" at bounding box center [928, 20] width 18 height 18
